Goal: Transaction & Acquisition: Contribute content

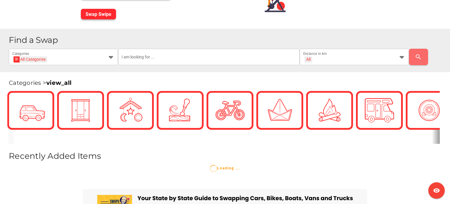
scroll to position [101, 0]
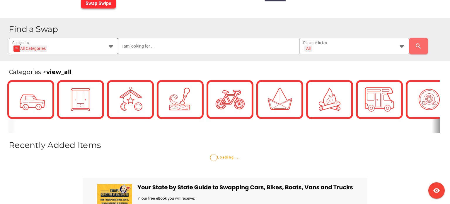
click at [110, 52] on div at bounding box center [109, 46] width 11 height 16
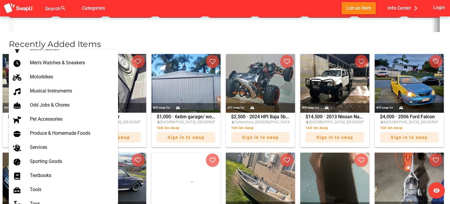
scroll to position [317, 0]
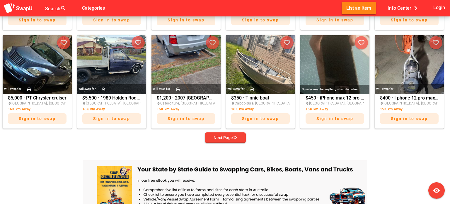
click at [157, 146] on div at bounding box center [225, 190] width 284 height 89
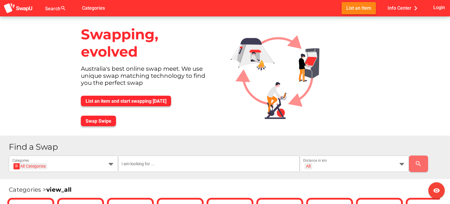
scroll to position [0, 0]
click at [395, 11] on span "Info Center chevron_right" at bounding box center [404, 8] width 33 height 10
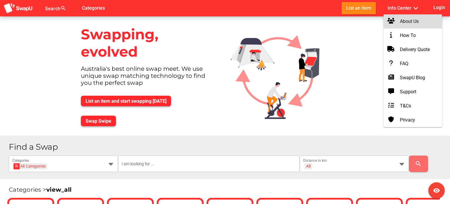
click at [390, 26] on div "About Us" at bounding box center [413, 21] width 49 height 9
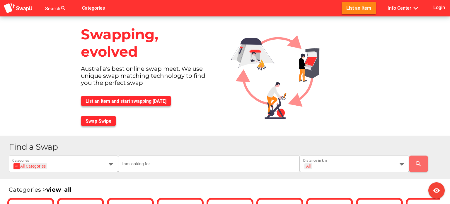
click at [230, 140] on div "Find a Swap All Categories All Categories Categories All + All Distance in km s…" at bounding box center [225, 156] width 450 height 43
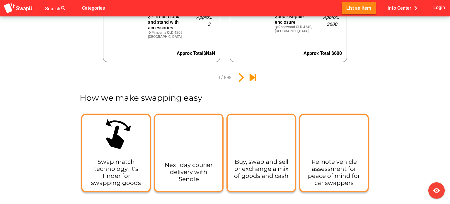
scroll to position [704, 0]
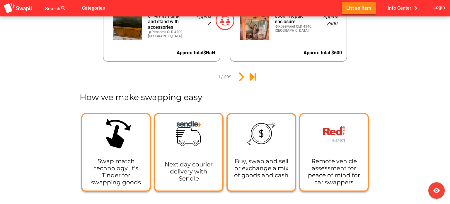
click at [177, 169] on div "Next day courier delivery with Sendle" at bounding box center [188, 171] width 67 height 30
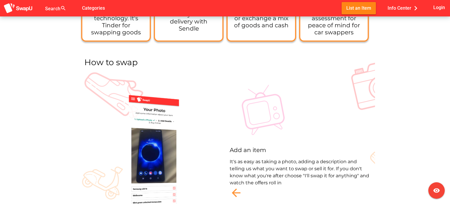
scroll to position [881, 0]
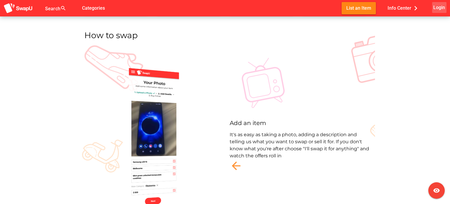
click at [434, 5] on span "Login" at bounding box center [440, 8] width 12 height 8
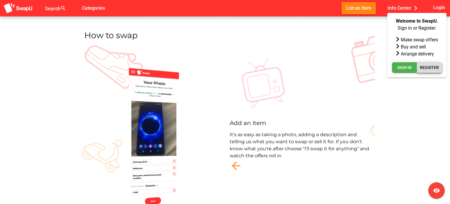
click at [425, 64] on span "Register" at bounding box center [429, 67] width 19 height 7
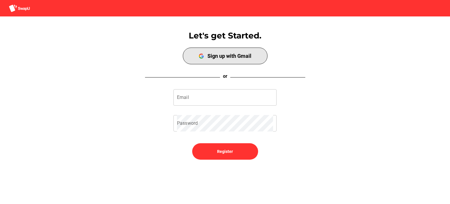
click at [240, 59] on span "Sign up with Gmail" at bounding box center [225, 56] width 82 height 14
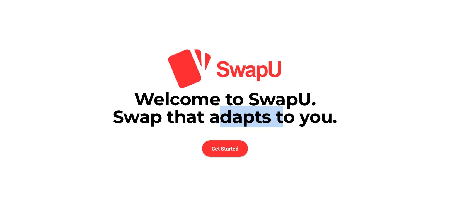
drag, startPoint x: 211, startPoint y: 113, endPoint x: 276, endPoint y: 120, distance: 65.2
click at [276, 120] on span "Welcome to SwapU. Swap that adapts to you." at bounding box center [225, 107] width 225 height 39
click at [232, 143] on span "Get Started" at bounding box center [225, 148] width 46 height 16
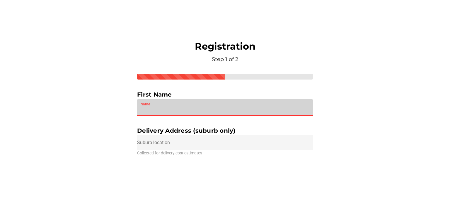
click at [191, 106] on input "Name" at bounding box center [225, 107] width 169 height 16
type input "esam"
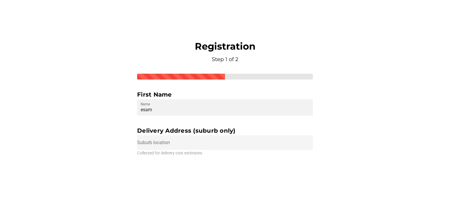
click at [200, 143] on input "text" at bounding box center [225, 142] width 176 height 15
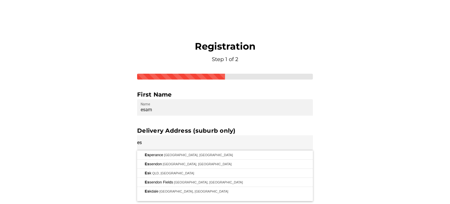
type input "e"
type input "Sydney NSW, Australia"
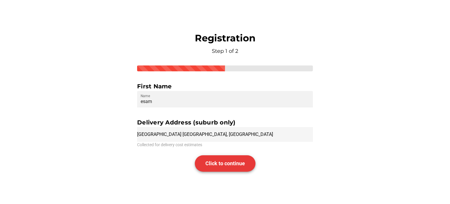
click at [211, 164] on span "Click to continue" at bounding box center [226, 163] width 40 height 6
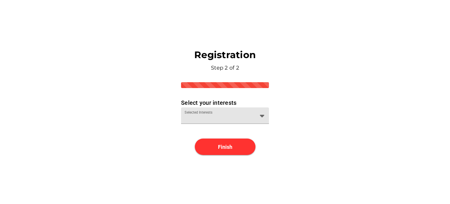
click at [215, 112] on div "Selected Interests" at bounding box center [220, 115] width 70 height 16
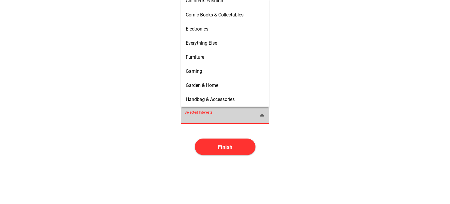
scroll to position [147, 0]
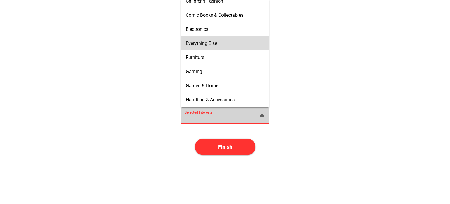
click at [212, 45] on span "Everything Else" at bounding box center [201, 43] width 31 height 6
type input "Everything Else"
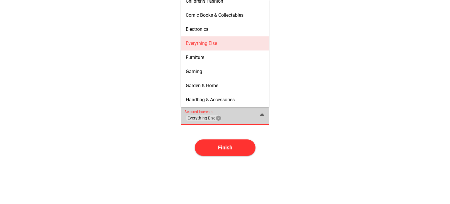
click at [212, 45] on span "Everything Else" at bounding box center [201, 43] width 31 height 6
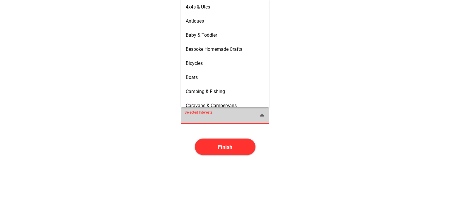
scroll to position [0, 0]
click at [203, 67] on div "Bicycles" at bounding box center [225, 63] width 79 height 9
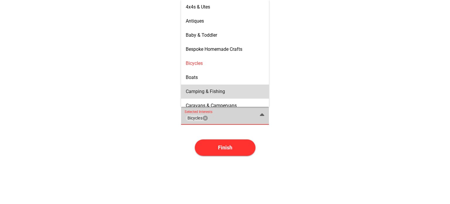
click at [202, 91] on span "Camping & Fishing" at bounding box center [205, 92] width 39 height 6
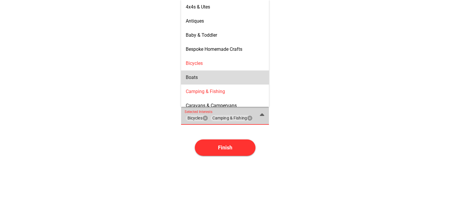
click at [201, 81] on div "Boats" at bounding box center [225, 77] width 79 height 9
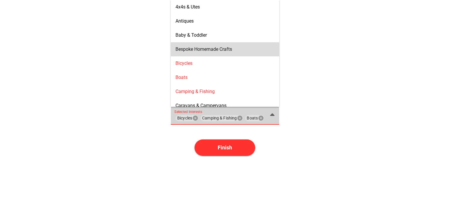
click at [200, 55] on div "Bespoke Homemade Crafts" at bounding box center [225, 49] width 109 height 14
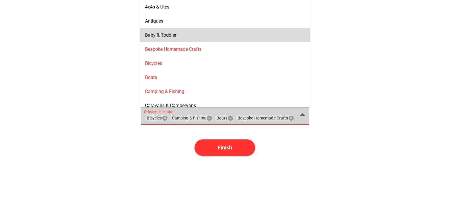
click at [194, 32] on div "Baby & Toddler" at bounding box center [225, 34] width 160 height 9
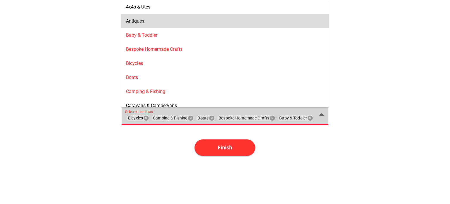
click at [190, 17] on div "Antiques" at bounding box center [225, 20] width 198 height 9
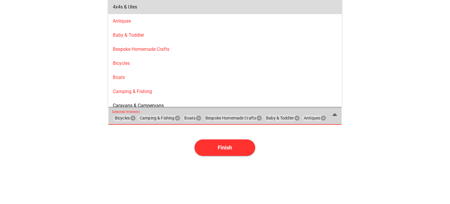
click at [189, 8] on div "4x4s & Utes" at bounding box center [225, 7] width 225 height 6
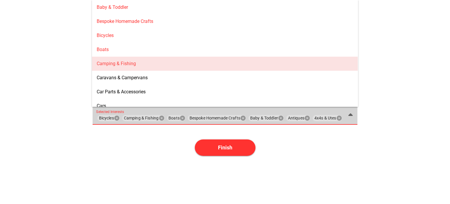
scroll to position [29, 0]
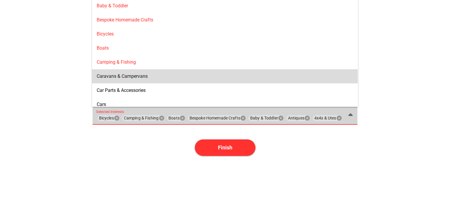
click at [170, 78] on div "Caravans & Campervans" at bounding box center [225, 76] width 257 height 6
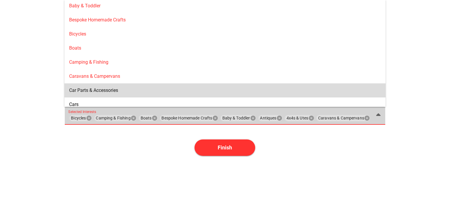
click at [170, 89] on div "Car Parts & Accessories" at bounding box center [225, 90] width 312 height 6
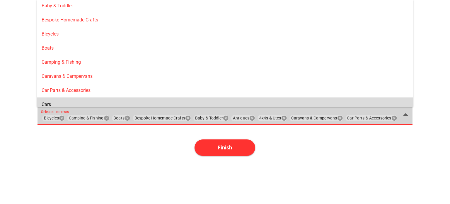
click at [160, 101] on div "Cars" at bounding box center [225, 104] width 367 height 9
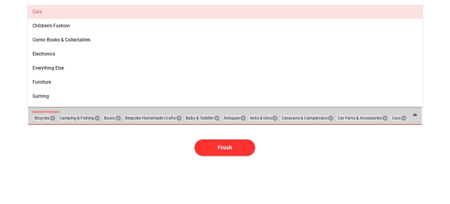
scroll to position [122, 0]
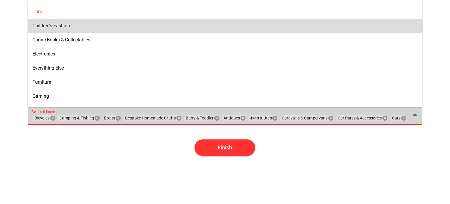
click at [114, 26] on div "Children's Fashion" at bounding box center [226, 26] width 386 height 6
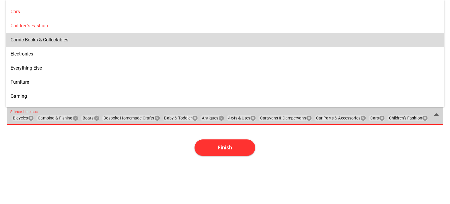
click at [113, 42] on div "Comic Books & Collectables" at bounding box center [225, 40] width 429 height 6
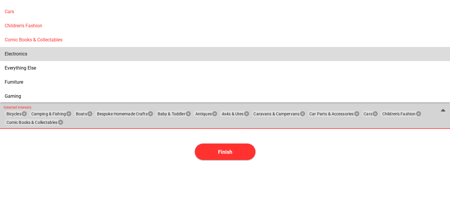
click at [111, 56] on div "Electronics" at bounding box center [225, 54] width 441 height 6
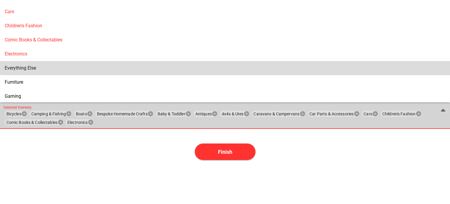
click at [107, 70] on div "Everything Else" at bounding box center [225, 68] width 441 height 6
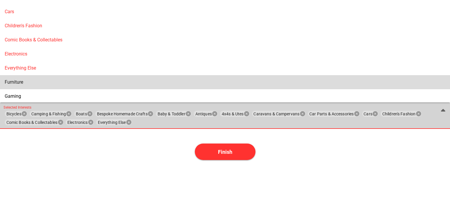
click at [103, 84] on div "Furniture" at bounding box center [225, 82] width 441 height 6
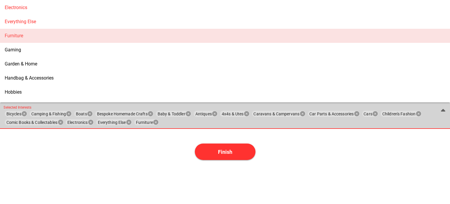
scroll to position [181, 0]
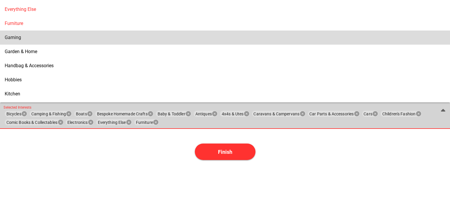
click at [91, 41] on div "Gaming" at bounding box center [225, 37] width 441 height 9
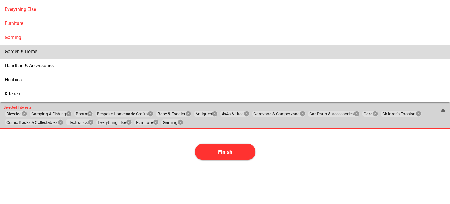
click at [87, 54] on div "Garden & Home" at bounding box center [225, 52] width 441 height 6
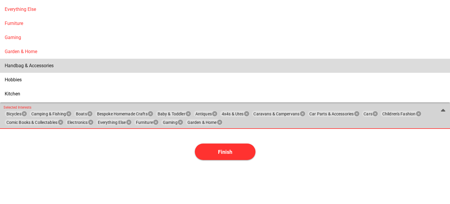
click at [85, 66] on div "Handbag & Accessories" at bounding box center [225, 66] width 441 height 6
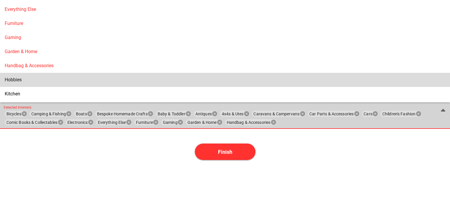
click at [77, 82] on div "Hobbies" at bounding box center [225, 80] width 441 height 6
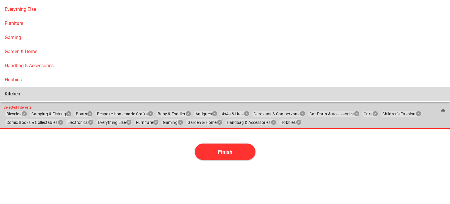
click at [67, 97] on div "Kitchen" at bounding box center [225, 93] width 441 height 9
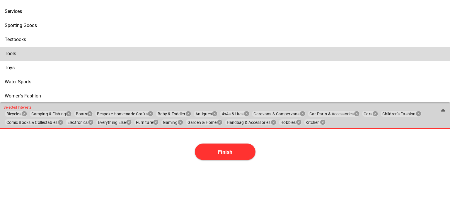
scroll to position [376, 0]
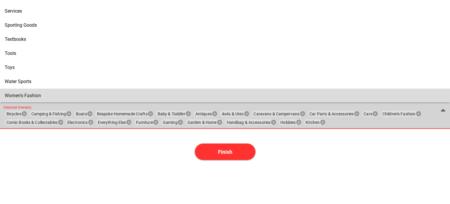
click at [51, 93] on div "Women's Fashion" at bounding box center [225, 96] width 441 height 6
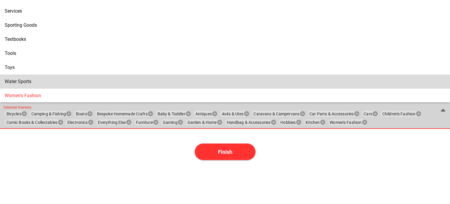
click at [53, 81] on div "Water Sports" at bounding box center [225, 82] width 441 height 6
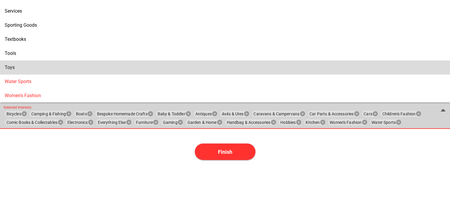
click at [53, 70] on div "Toys" at bounding box center [225, 68] width 441 height 6
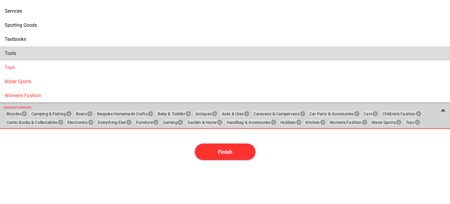
click at [53, 56] on div "Tools" at bounding box center [225, 53] width 441 height 9
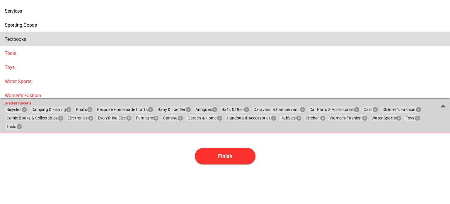
click at [53, 41] on div "Textbooks" at bounding box center [225, 39] width 441 height 6
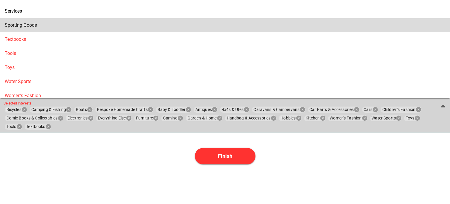
click at [53, 28] on div "Sporting Goods" at bounding box center [225, 25] width 441 height 6
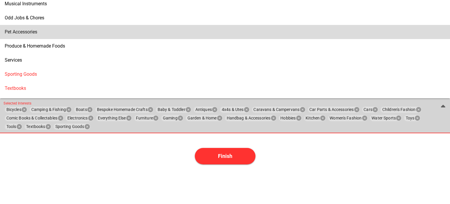
scroll to position [317, 0]
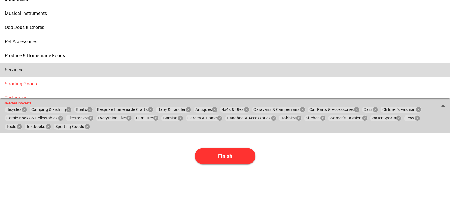
click at [50, 67] on div "Services" at bounding box center [225, 70] width 441 height 6
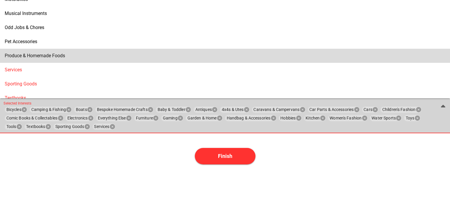
click at [50, 53] on span "Produce & Homemade Foods" at bounding box center [35, 56] width 60 height 6
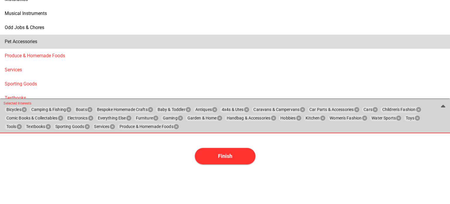
click at [50, 38] on div "Pet Accessories" at bounding box center [225, 41] width 441 height 9
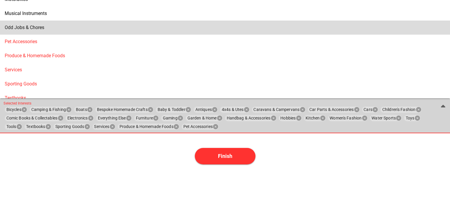
click at [52, 29] on div "Odd Jobs & Chores" at bounding box center [225, 28] width 441 height 6
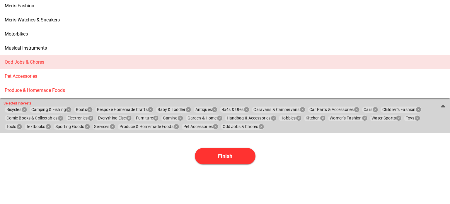
scroll to position [259, 0]
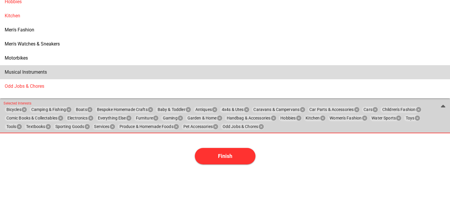
click at [58, 74] on div "Musical Instruments" at bounding box center [225, 72] width 441 height 6
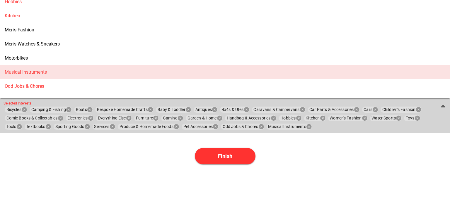
click at [61, 65] on div "Musical Instruments" at bounding box center [225, 72] width 450 height 14
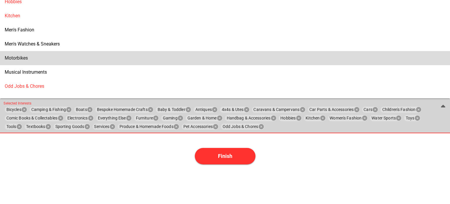
click at [64, 53] on div "Motorbikes" at bounding box center [225, 57] width 441 height 9
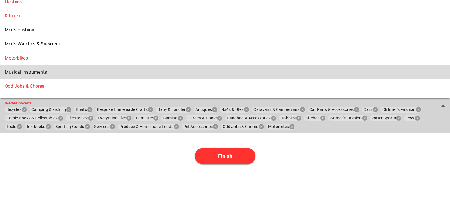
click at [64, 69] on div "Musical Instruments" at bounding box center [225, 71] width 441 height 9
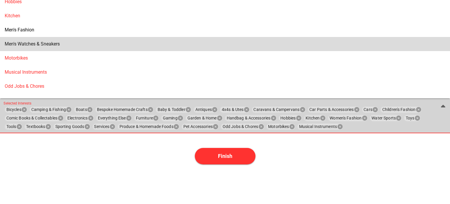
click at [65, 48] on div "Men's Watches & Sneakers" at bounding box center [225, 43] width 441 height 9
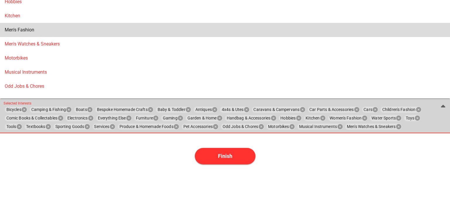
click at [63, 34] on div "Men's Fashion" at bounding box center [225, 29] width 441 height 9
type input "Bicycles, Camping & Fishing, Boats, Bespoke Homemade Crafts, Baby & Toddler, An…"
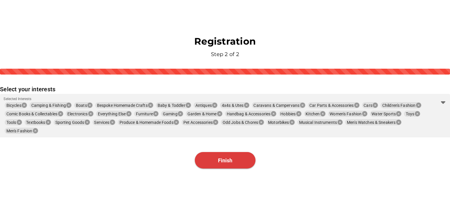
click at [209, 162] on span "Finish" at bounding box center [225, 160] width 61 height 16
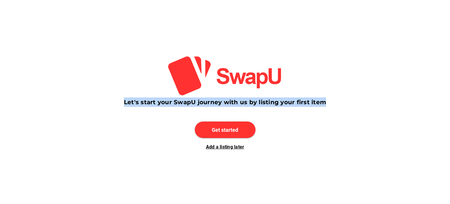
drag, startPoint x: 125, startPoint y: 103, endPoint x: 327, endPoint y: 103, distance: 202.6
click at [327, 103] on div "Welcome to SwapU. Swap that adapts to you. Get Started Registration Step 1 of 2…" at bounding box center [225, 102] width 450 height 204
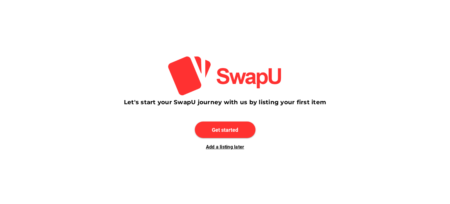
click at [163, 147] on div "Add a listing later" at bounding box center [225, 147] width 202 height 6
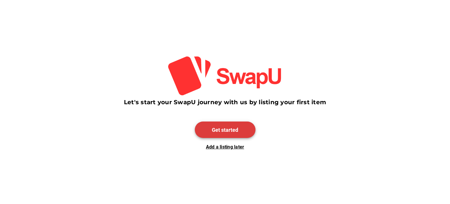
click at [240, 128] on span "Get started" at bounding box center [225, 129] width 61 height 16
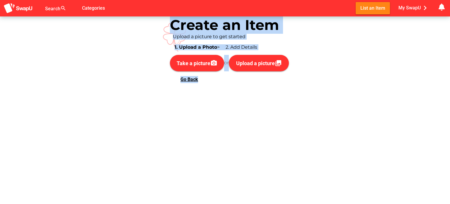
drag, startPoint x: 167, startPoint y: 23, endPoint x: 264, endPoint y: 98, distance: 121.5
click at [264, 98] on div "Search search false Categories List an Item My SwapU chevron_right getting mess…" at bounding box center [225, 102] width 450 height 204
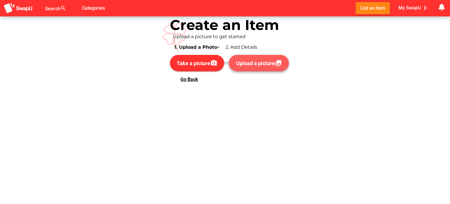
click at [242, 62] on span "Upload a picture" at bounding box center [255, 63] width 39 height 6
click at [186, 79] on span "Go Back" at bounding box center [190, 80] width 18 height 6
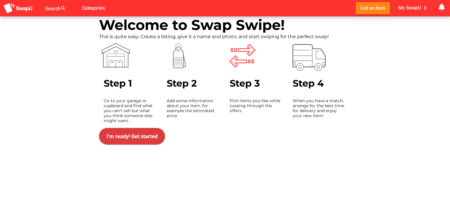
click at [144, 140] on span "I’m ready! Get started" at bounding box center [132, 136] width 57 height 14
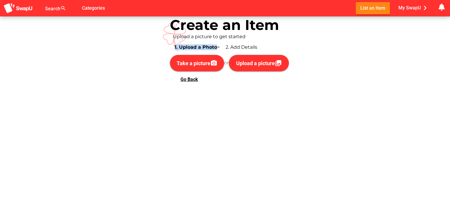
drag, startPoint x: 171, startPoint y: 48, endPoint x: 211, endPoint y: 48, distance: 40.5
click at [213, 47] on div "1. Upload a Photo > 2. Add Details" at bounding box center [229, 47] width 119 height 15
click at [205, 50] on span "1. Upload a Photo" at bounding box center [196, 47] width 43 height 6
click at [24, 8] on img at bounding box center [18, 8] width 29 height 11
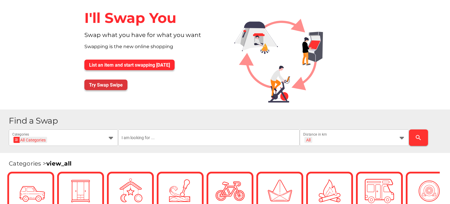
click at [123, 84] on button "Try Swap Swipe" at bounding box center [105, 84] width 43 height 11
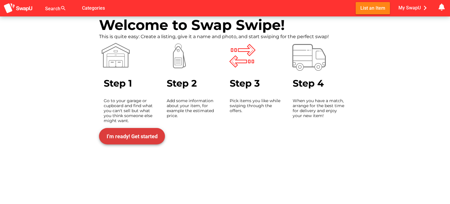
click at [117, 137] on span "I’m ready! Get started" at bounding box center [132, 136] width 51 height 6
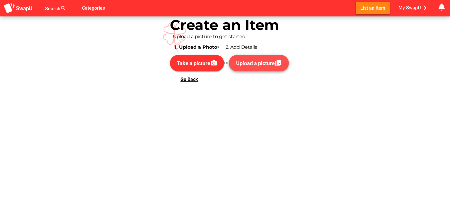
click at [244, 66] on span "Upload a picture collections" at bounding box center [259, 63] width 51 height 14
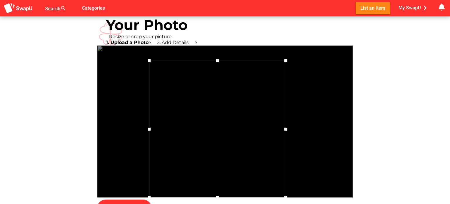
drag, startPoint x: 163, startPoint y: 182, endPoint x: 128, endPoint y: 178, distance: 35.8
click at [128, 178] on div at bounding box center [225, 121] width 256 height 152
drag, startPoint x: 146, startPoint y: 129, endPoint x: 110, endPoint y: 131, distance: 35.8
click at [110, 131] on div at bounding box center [225, 121] width 256 height 152
click at [413, 100] on div "Your Photo Resize or crop your picture 1. Upload a Photo > 2. Add Details > rem…" at bounding box center [225, 115] width 450 height 199
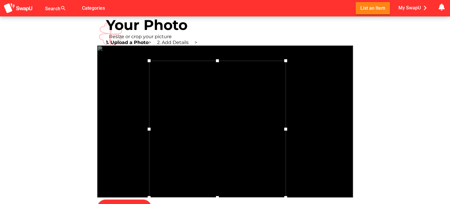
scroll to position [12, 0]
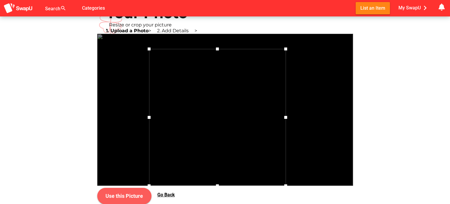
click at [124, 198] on span "Use this Picture" at bounding box center [124, 196] width 45 height 14
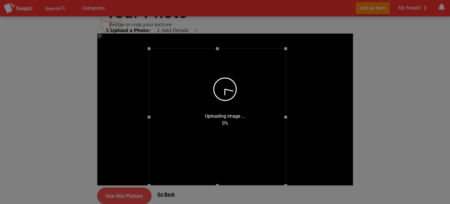
scroll to position [0, 0]
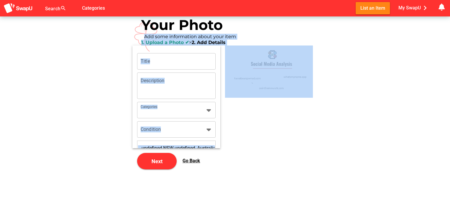
drag, startPoint x: 140, startPoint y: 34, endPoint x: 242, endPoint y: 50, distance: 103.3
click at [245, 47] on div "Your Photo Add some information about your item 1. Upload a Photo ✔ > 2. Add De…" at bounding box center [225, 94] width 185 height 157
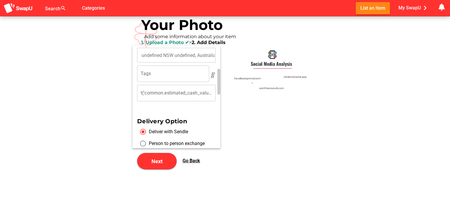
drag, startPoint x: 219, startPoint y: 96, endPoint x: 219, endPoint y: 81, distance: 15.0
click at [219, 81] on html "Search search false Categories List an Item My SwapU chevron_right getting mess…" at bounding box center [225, 102] width 450 height 204
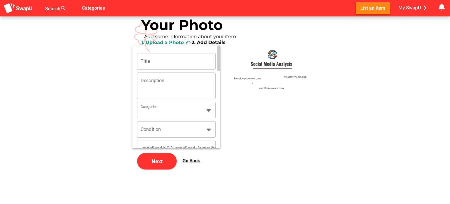
drag, startPoint x: 218, startPoint y: 87, endPoint x: 221, endPoint y: 58, distance: 28.3
click at [221, 58] on html "Search search false Categories List an Item My SwapU chevron_right getting mess…" at bounding box center [225, 102] width 450 height 204
click at [220, 60] on html "Search search false Categories List an Item My SwapU chevron_right getting mess…" at bounding box center [225, 102] width 450 height 204
click at [150, 87] on textarea "Description" at bounding box center [177, 84] width 72 height 8
click at [160, 109] on input "Categories" at bounding box center [171, 112] width 61 height 7
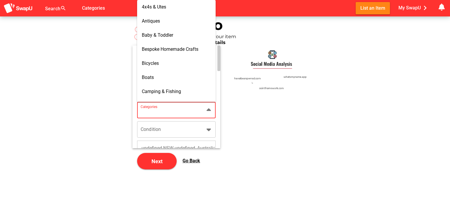
click at [195, 110] on input "Categories" at bounding box center [171, 112] width 61 height 7
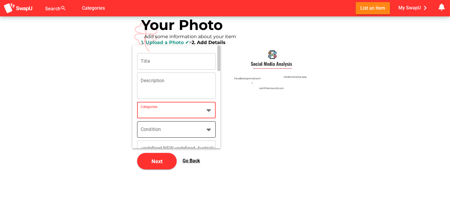
click at [204, 132] on div at bounding box center [207, 129] width 11 height 16
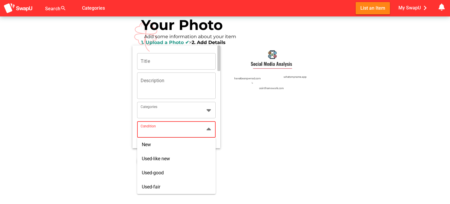
click at [205, 132] on div at bounding box center [207, 129] width 11 height 16
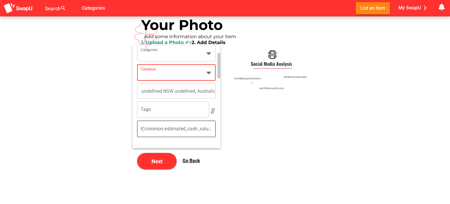
scroll to position [59, 0]
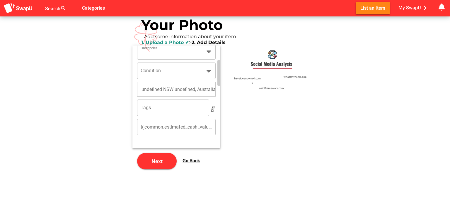
click at [179, 92] on input "text" at bounding box center [176, 89] width 79 height 15
drag, startPoint x: 141, startPoint y: 89, endPoint x: 179, endPoint y: 91, distance: 37.8
click at [179, 91] on input "text" at bounding box center [176, 89] width 79 height 15
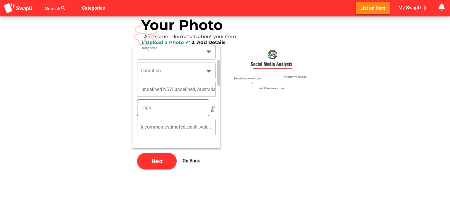
click at [170, 107] on input "Tags" at bounding box center [173, 109] width 65 height 7
click at [211, 109] on icon "button" at bounding box center [212, 109] width 7 height 7
click at [148, 109] on icon "Remove" at bounding box center [146, 110] width 5 height 5
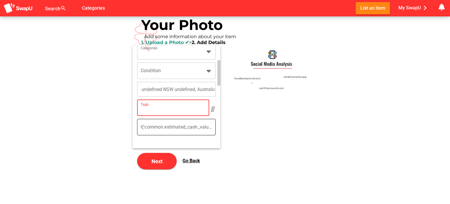
click at [174, 129] on input "$ t('common.estimated_cash_value')" at bounding box center [178, 127] width 68 height 16
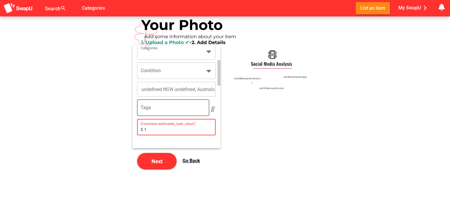
click at [209, 128] on input "1" at bounding box center [178, 127] width 68 height 16
click at [202, 132] on input "0" at bounding box center [172, 127] width 57 height 16
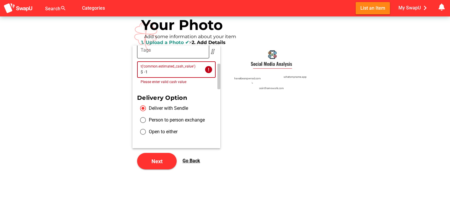
scroll to position [117, 0]
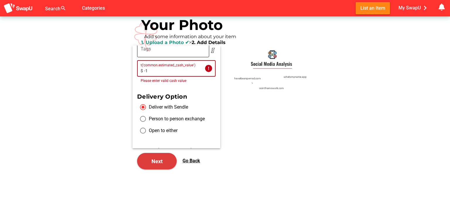
click at [156, 161] on span "Next" at bounding box center [157, 161] width 11 height 6
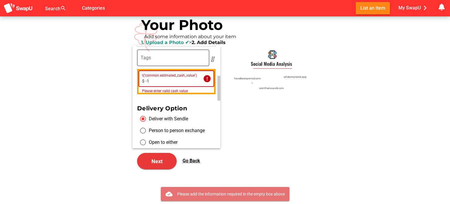
scroll to position [126, 0]
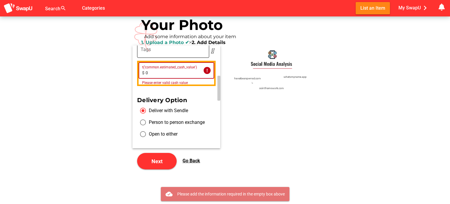
click at [199, 70] on input "0" at bounding box center [173, 70] width 55 height 16
type input "1"
click at [197, 70] on input "1" at bounding box center [173, 70] width 55 height 16
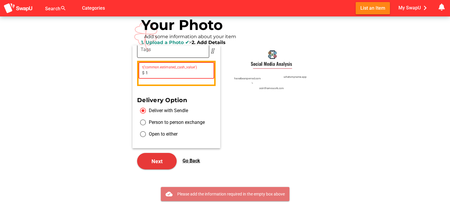
click at [146, 156] on span "Next" at bounding box center [157, 161] width 30 height 14
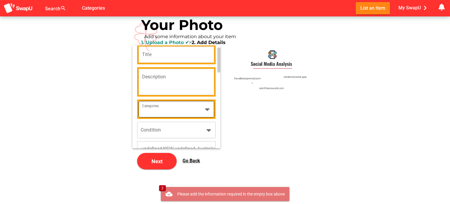
scroll to position [0, 0]
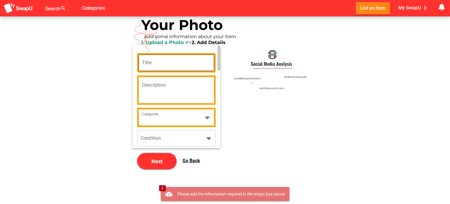
click at [161, 62] on input "Title" at bounding box center [176, 63] width 69 height 16
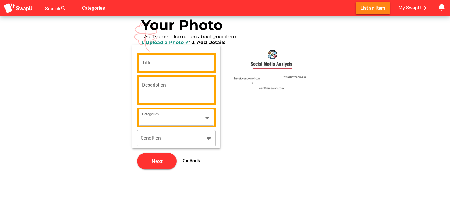
drag, startPoint x: 169, startPoint y: 192, endPoint x: 188, endPoint y: 192, distance: 19.1
click at [188, 192] on body "Search search false Categories List an Item My SwapU chevron_right getting mess…" at bounding box center [225, 102] width 450 height 204
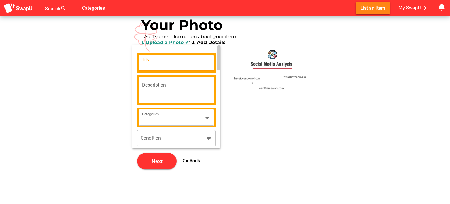
drag, startPoint x: 154, startPoint y: 70, endPoint x: 154, endPoint y: 73, distance: 3.8
type input "ea"
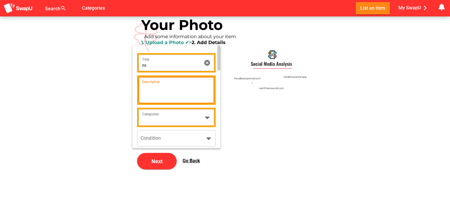
click at [156, 88] on textarea "Description" at bounding box center [176, 88] width 69 height 8
type textarea "eew"
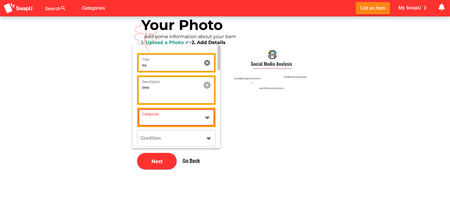
click at [153, 116] on input "Categories" at bounding box center [171, 119] width 58 height 7
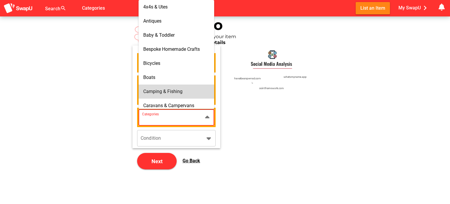
click at [160, 96] on div "Camping & Fishing" at bounding box center [177, 91] width 76 height 14
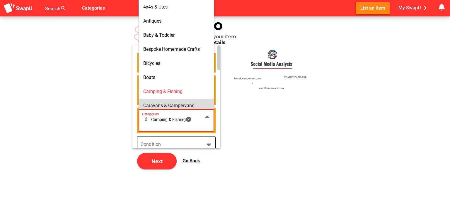
click at [161, 139] on div "Condition" at bounding box center [171, 144] width 61 height 16
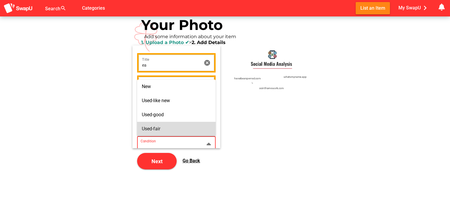
click at [170, 126] on div "Used-fair" at bounding box center [176, 129] width 69 height 6
type input "Used-fair"
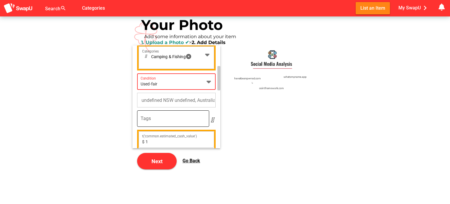
scroll to position [89, 0]
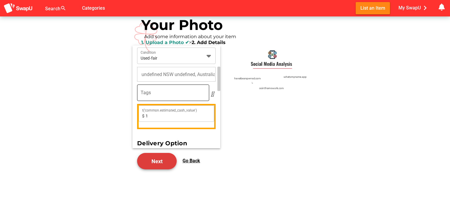
click at [158, 162] on span "Next" at bounding box center [157, 161] width 11 height 6
